Goal: Answer question/provide support

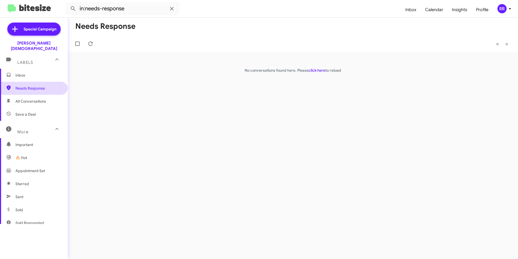
click at [28, 85] on span "Needs Response" at bounding box center [38, 87] width 46 height 5
click at [29, 85] on span "Needs Response" at bounding box center [38, 87] width 46 height 5
click at [27, 98] on span "All Conversations" at bounding box center [30, 100] width 31 height 5
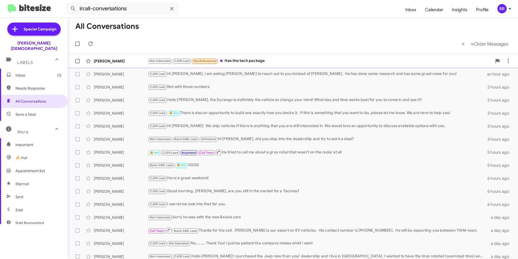
click at [115, 60] on div "[PERSON_NAME]" at bounding box center [121, 60] width 54 height 5
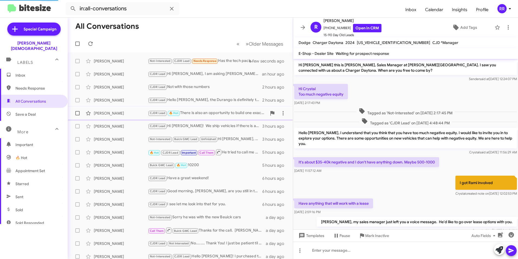
scroll to position [78, 0]
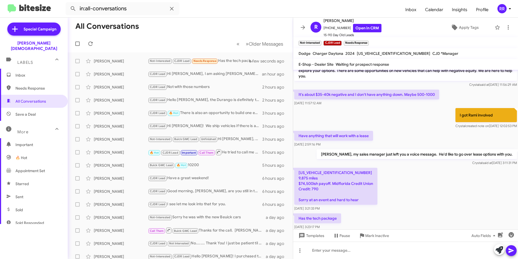
click at [324, 168] on p "[US_VEHICLE_IDENTIFICATION_NUMBER] 9,875 miles $74,500ish payoff. Midflorida Cr…" at bounding box center [335, 186] width 83 height 37
copy p "[US_VEHICLE_IDENTIFICATION_NUMBER]"
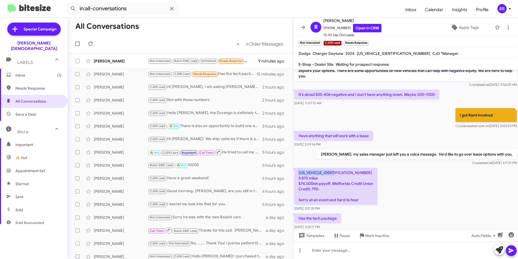
click at [34, 85] on span "Needs Response" at bounding box center [38, 87] width 46 height 5
type input "in:needs-response"
